Goal: Register for event/course

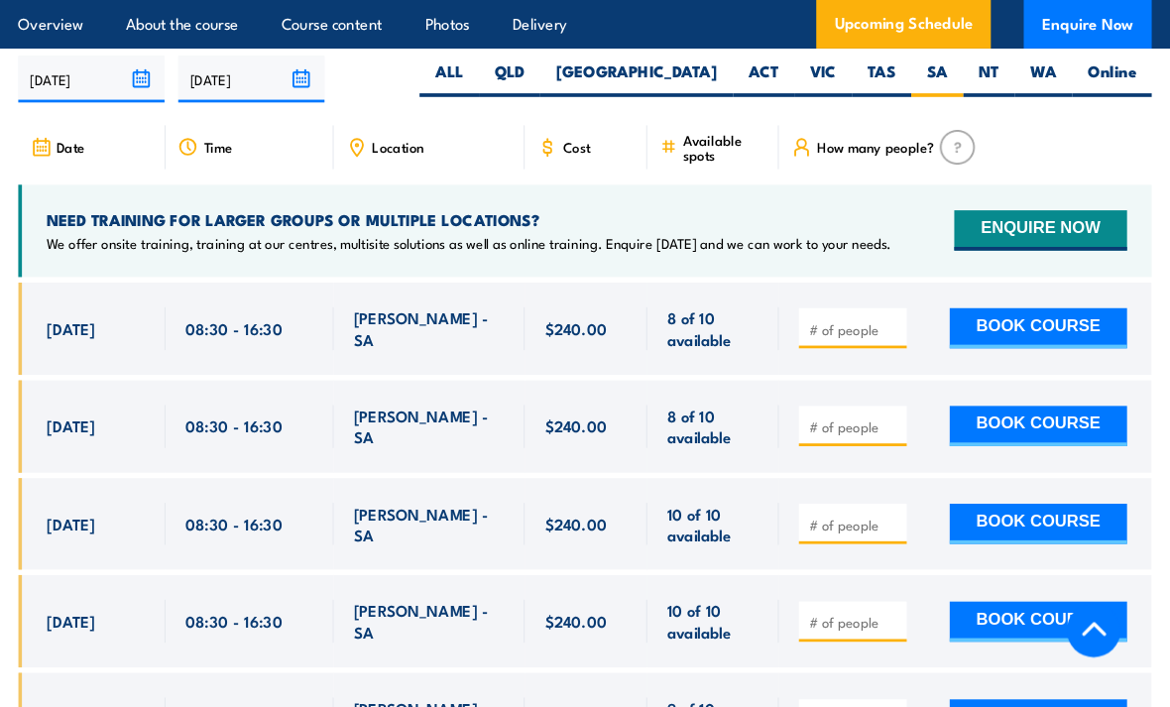
scroll to position [3798, 0]
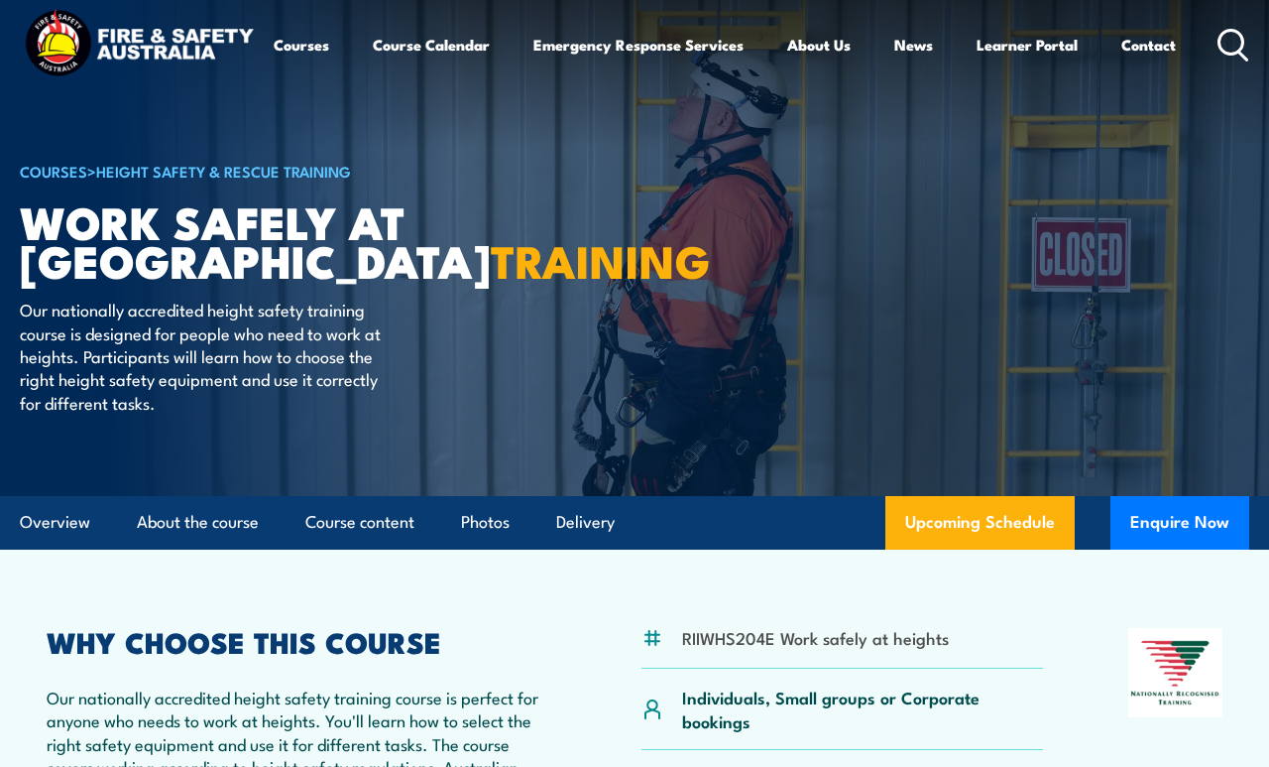
scroll to position [11, 0]
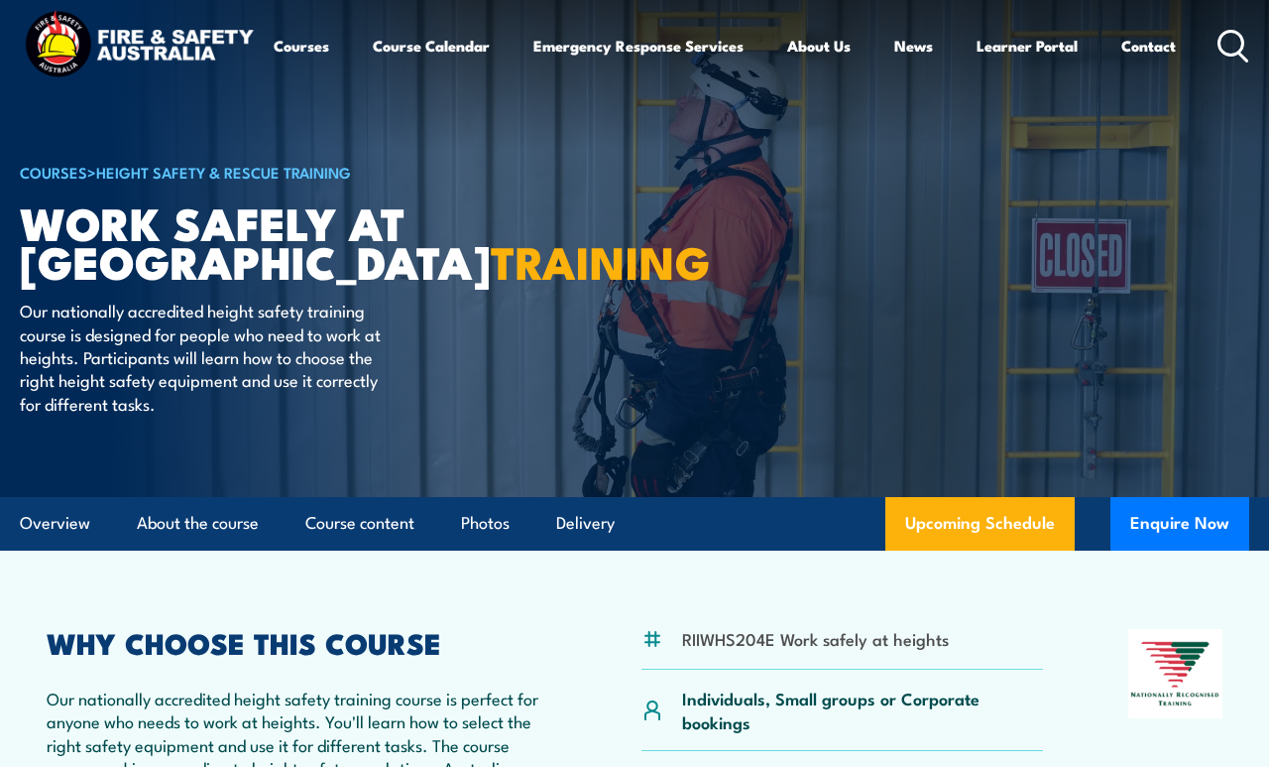
click at [941, 521] on link "Upcoming Schedule" at bounding box center [980, 524] width 189 height 54
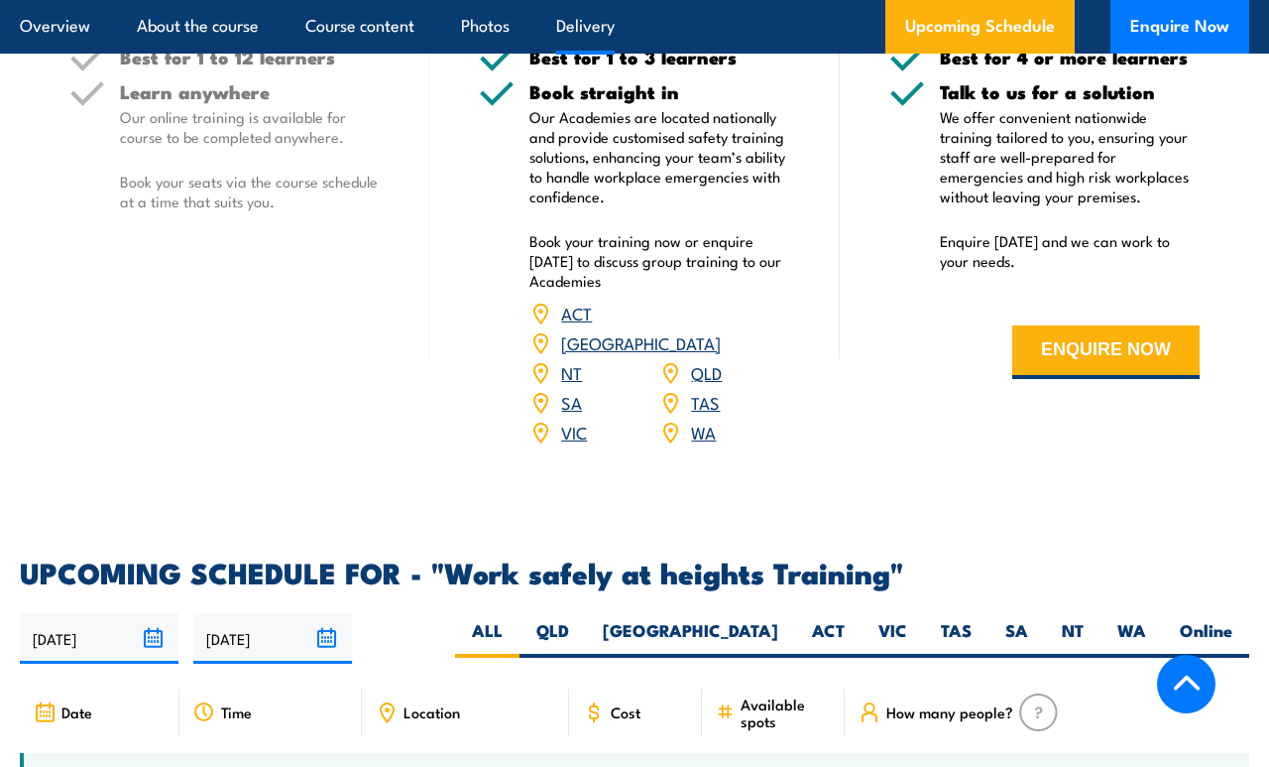
scroll to position [2561, 0]
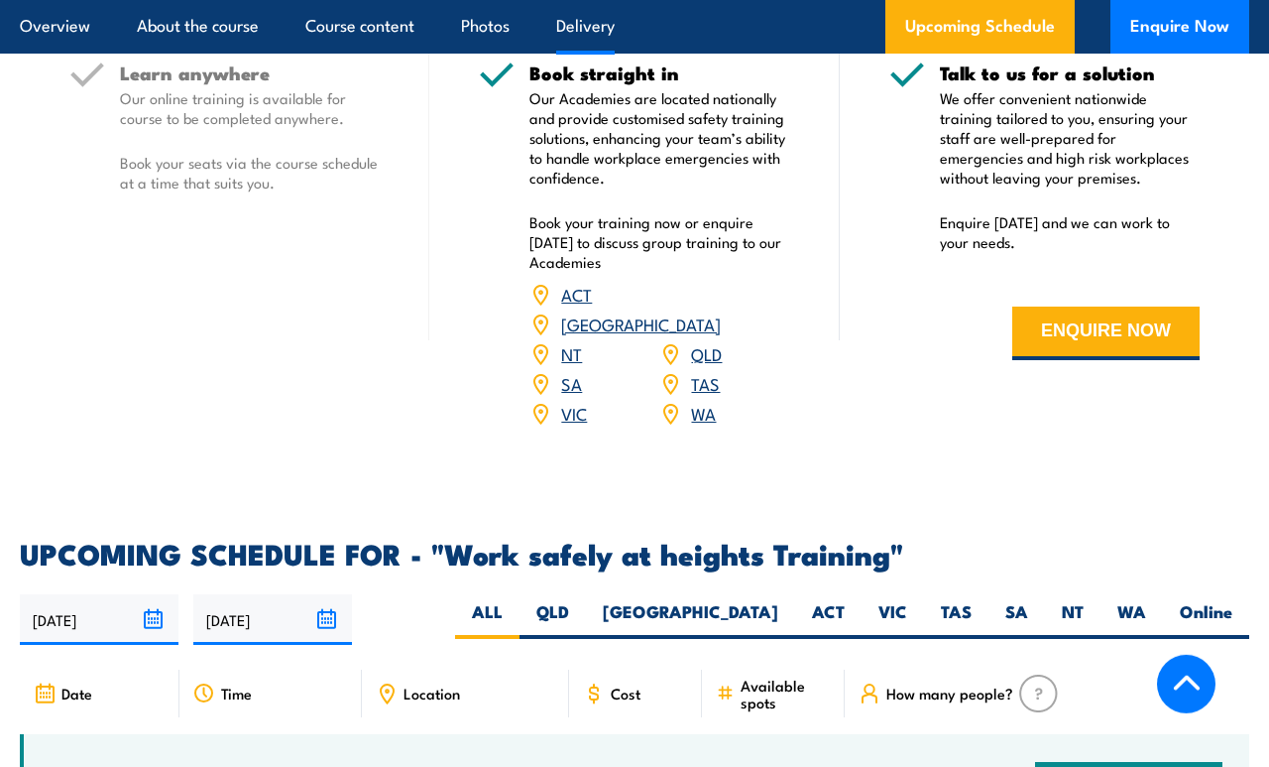
click at [1024, 600] on label "SA" at bounding box center [1017, 619] width 57 height 39
click at [1028, 600] on input "SA" at bounding box center [1034, 606] width 13 height 13
radio input "true"
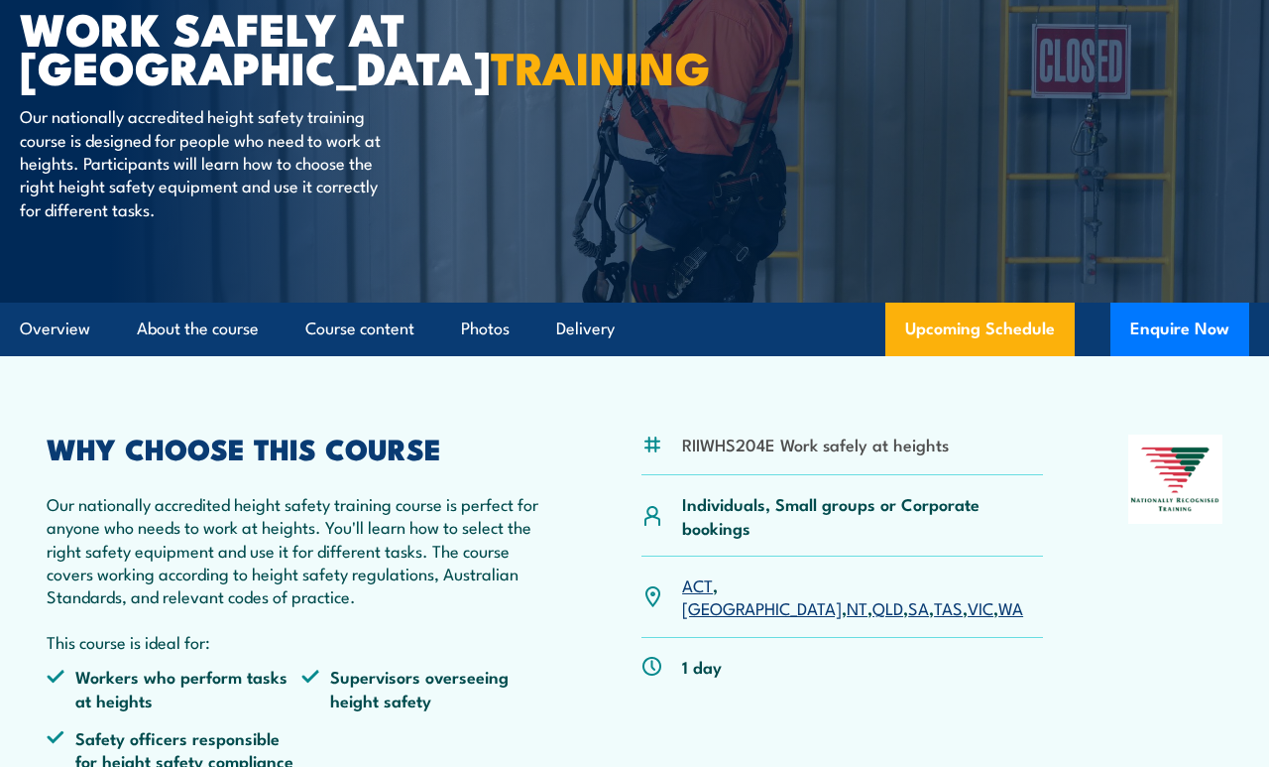
scroll to position [204, 0]
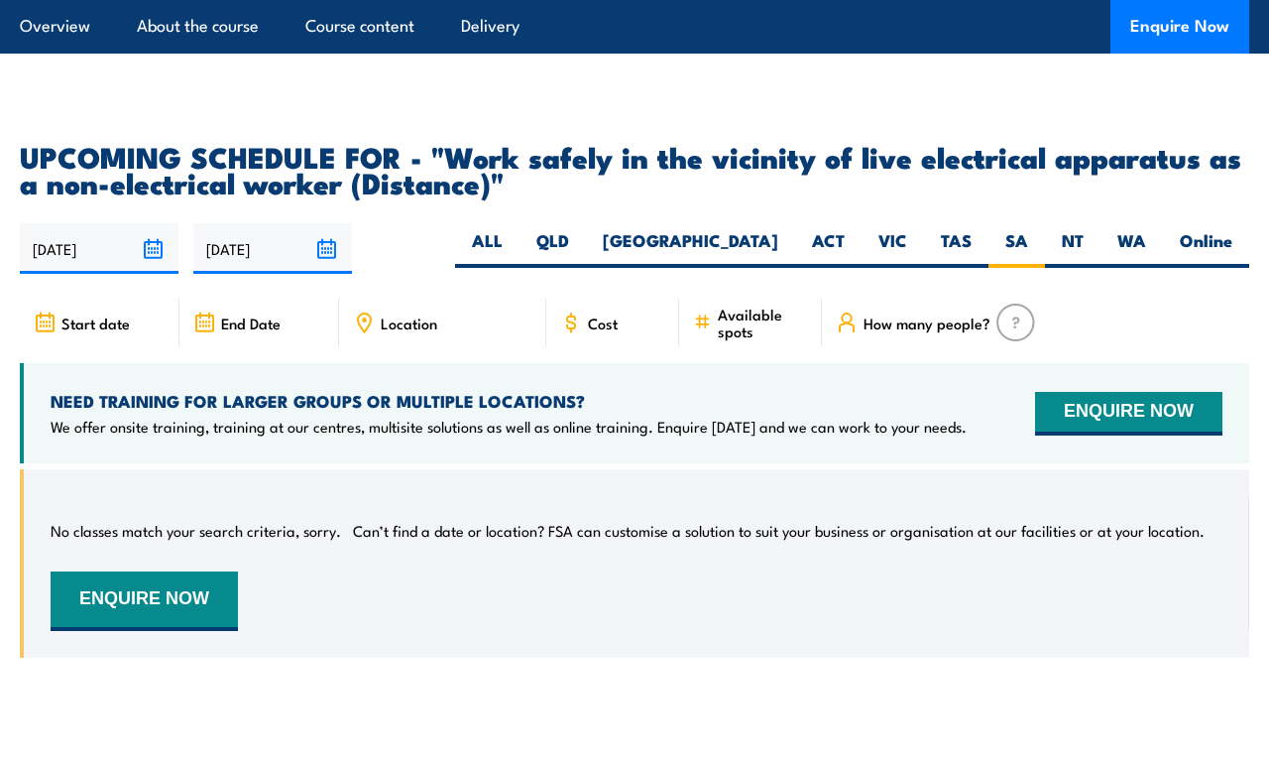
scroll to position [3127, 0]
